Goal: Consume media (video, audio): Consume media (video, audio)

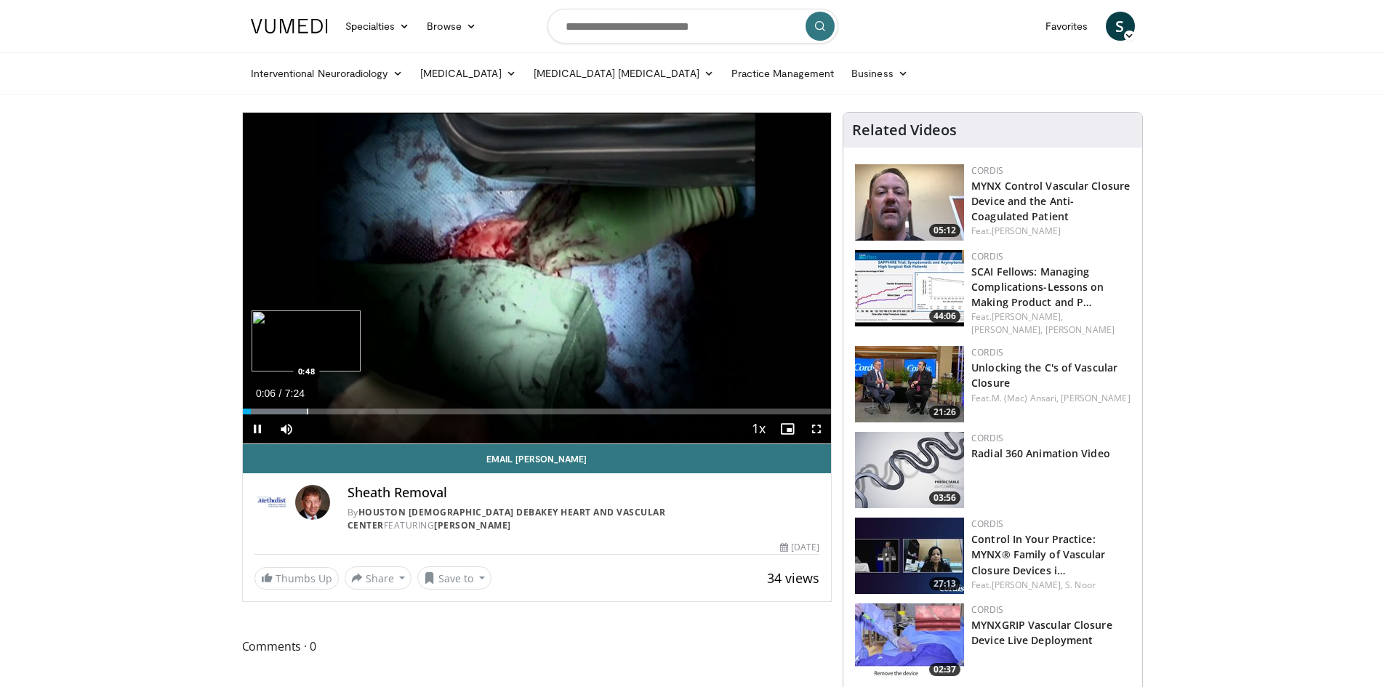
click at [307, 408] on div "Progress Bar" at bounding box center [307, 411] width 1 height 6
click at [366, 408] on div "Progress Bar" at bounding box center [366, 411] width 1 height 6
click at [408, 412] on div "Progress Bar" at bounding box center [408, 411] width 1 height 6
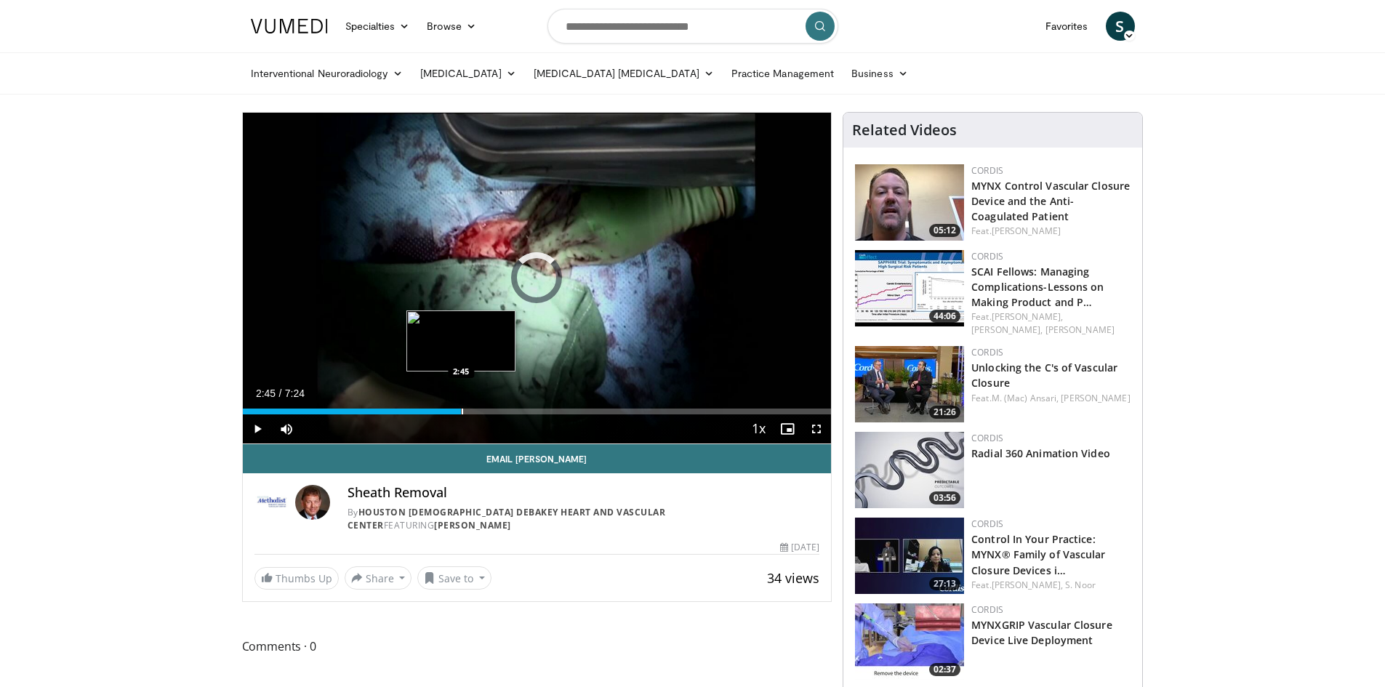
click at [461, 403] on div "Loaded : 31.50% 2:45 2:45" at bounding box center [537, 407] width 589 height 14
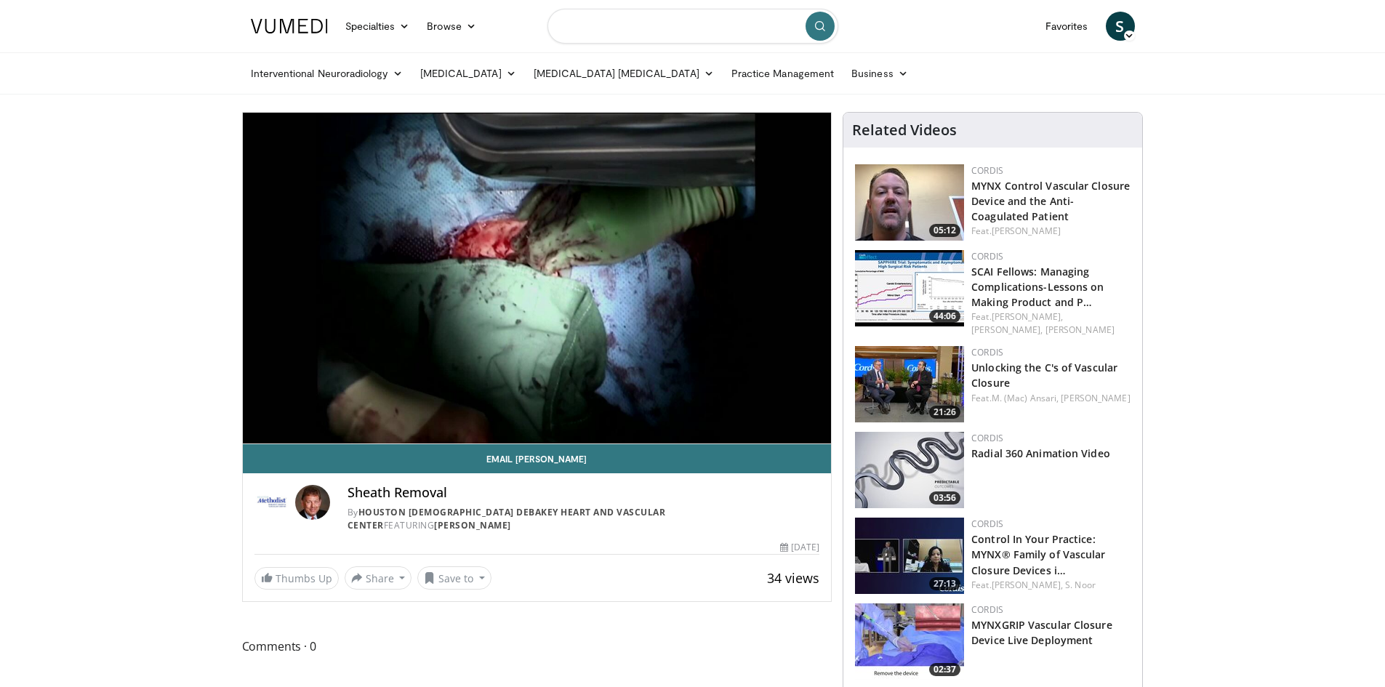
click at [627, 23] on input "Search topics, interventions" at bounding box center [692, 26] width 291 height 35
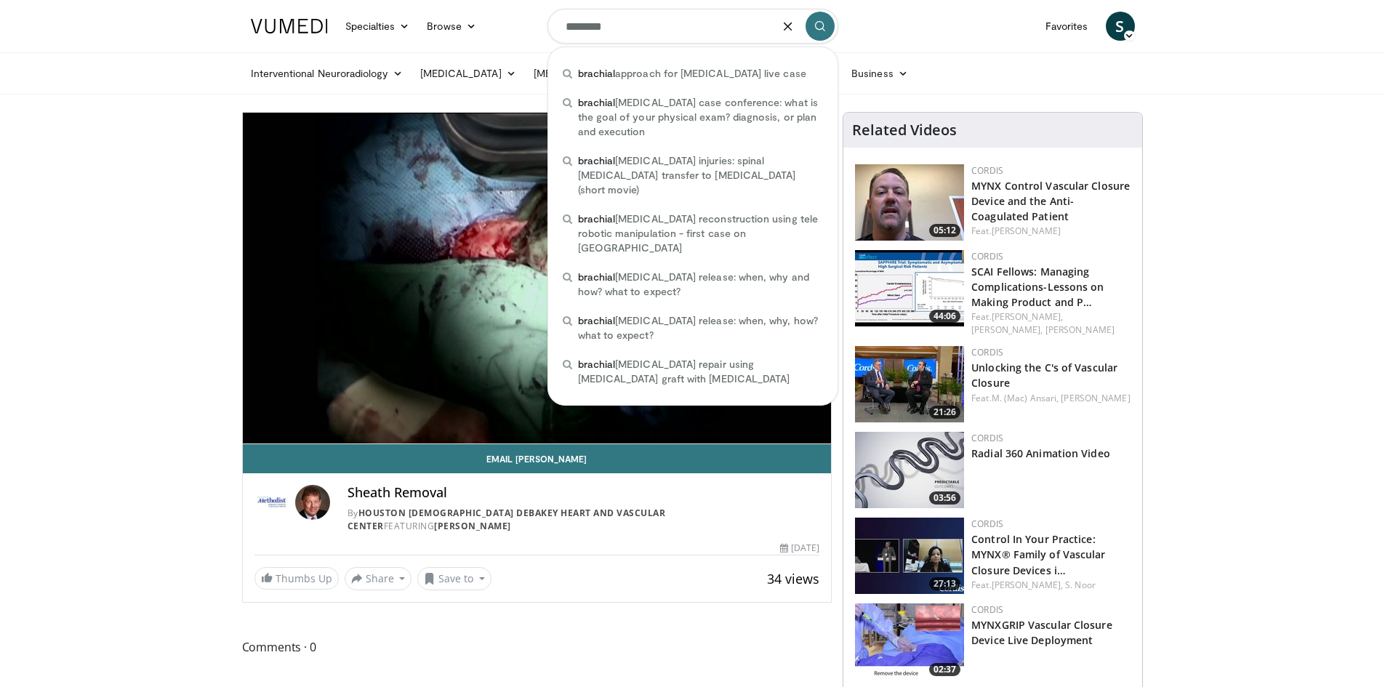
click at [624, 26] on input "********" at bounding box center [692, 26] width 291 height 35
type input "*"
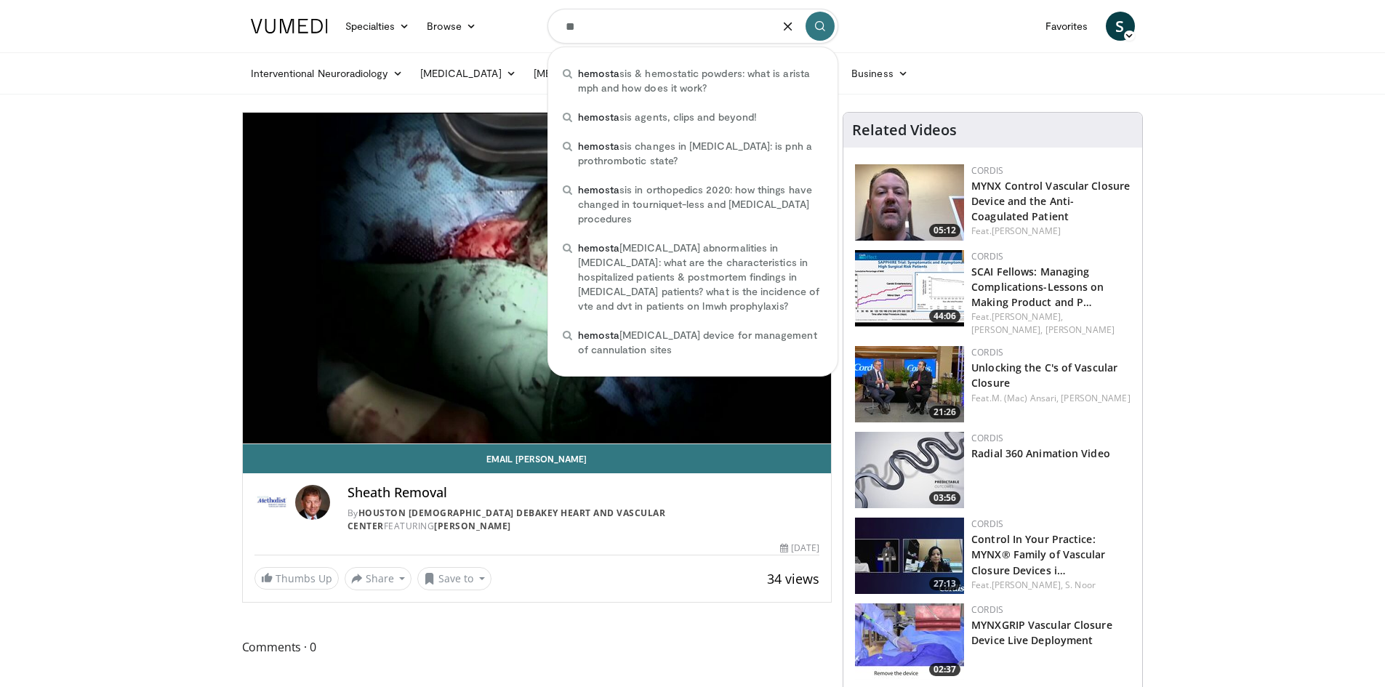
type input "*"
